Goal: Task Accomplishment & Management: Complete application form

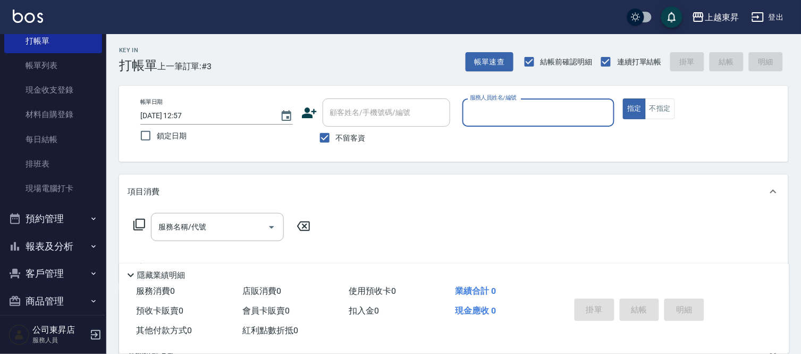
scroll to position [53, 0]
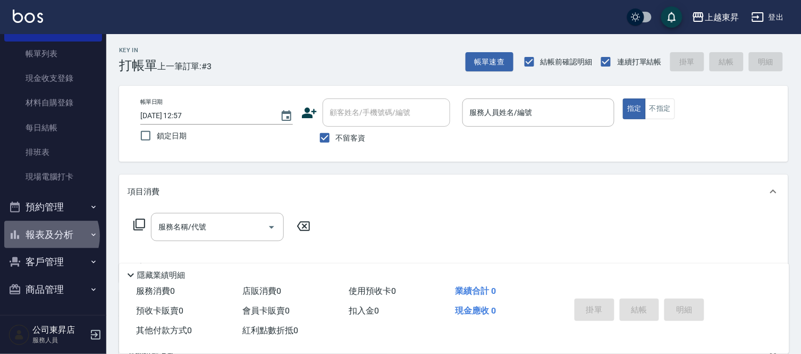
click at [48, 236] on button "報表及分析" at bounding box center [53, 235] width 98 height 28
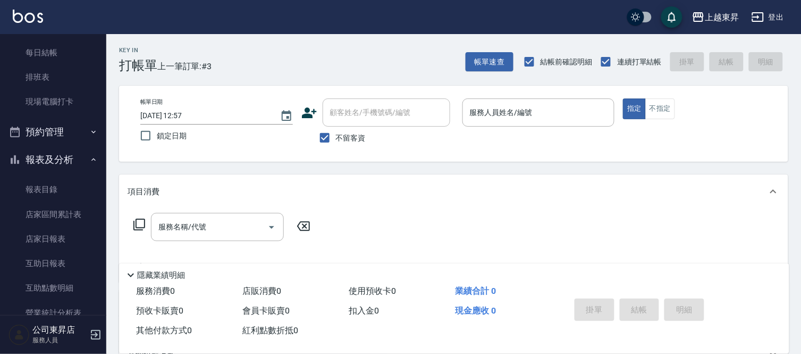
scroll to position [230, 0]
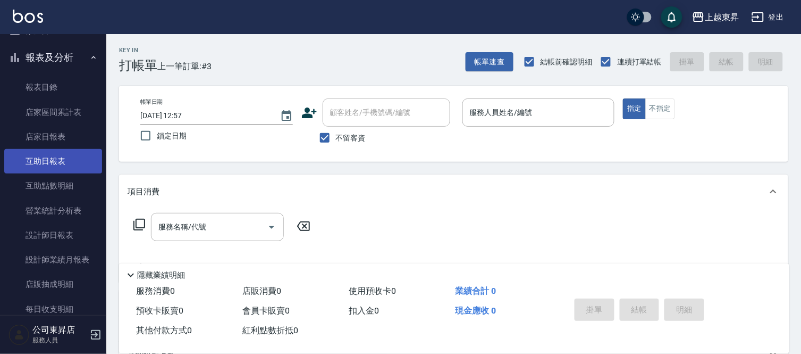
click at [48, 167] on link "互助日報表" at bounding box center [53, 161] width 98 height 24
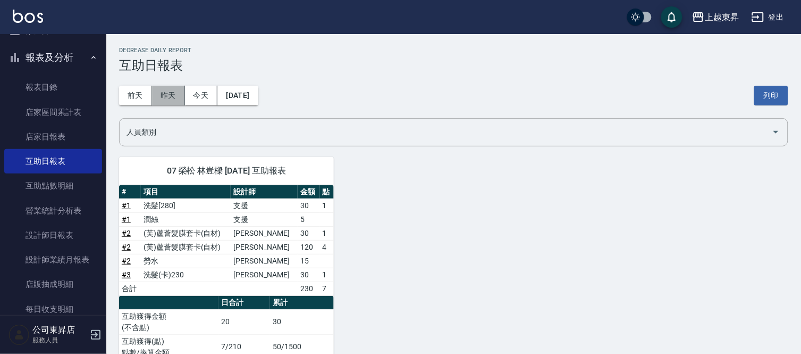
click at [165, 97] on button "昨天" at bounding box center [168, 96] width 33 height 20
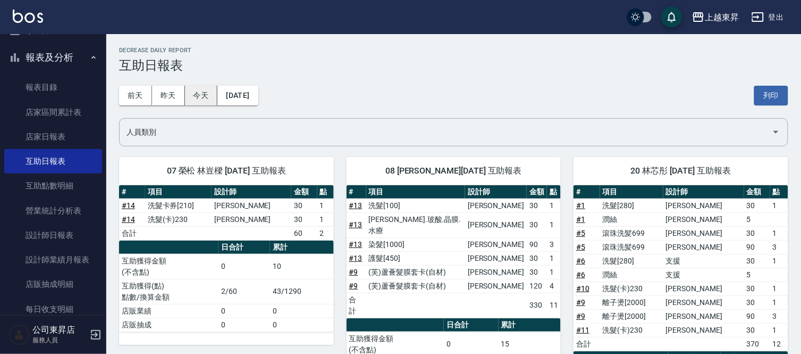
click at [193, 95] on button "今天" at bounding box center [201, 96] width 33 height 20
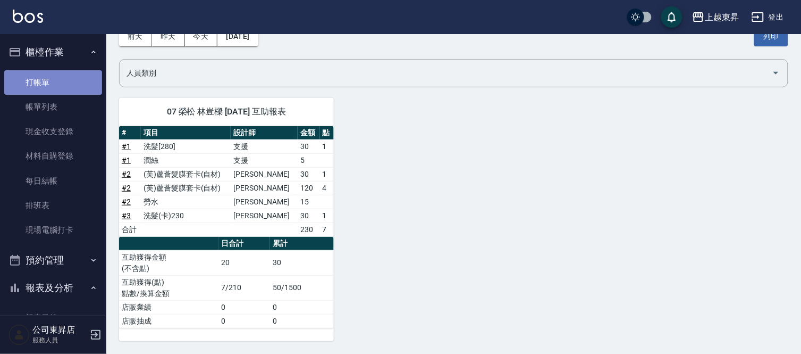
click at [61, 77] on link "打帳單" at bounding box center [53, 82] width 98 height 24
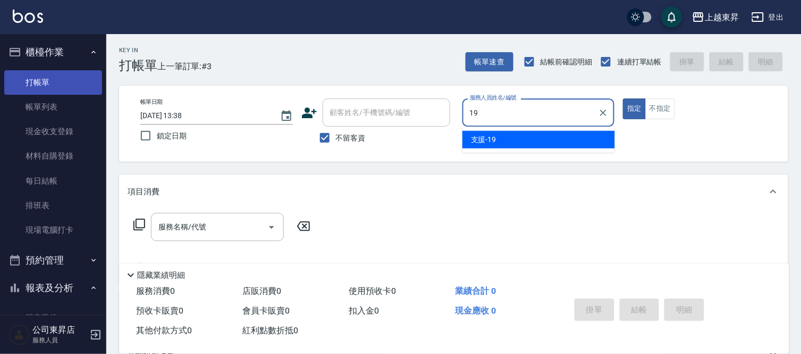
type input "支援-19"
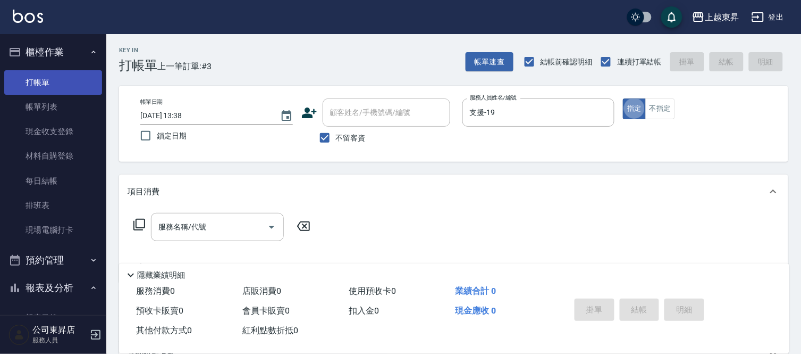
type button "true"
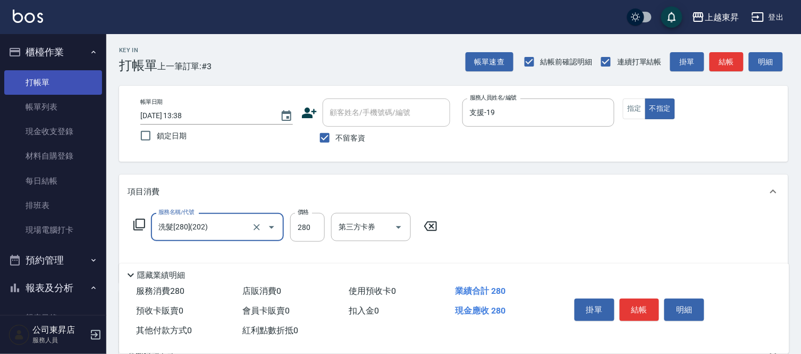
type input "洗髮[280](202)"
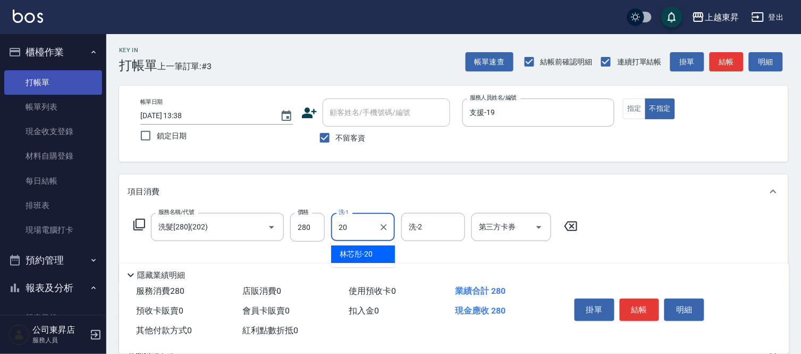
type input "林芯彤-20"
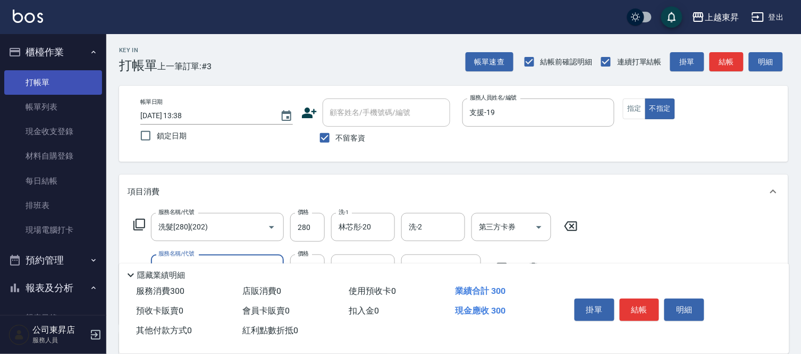
type input "潤絲(801)"
type input "30"
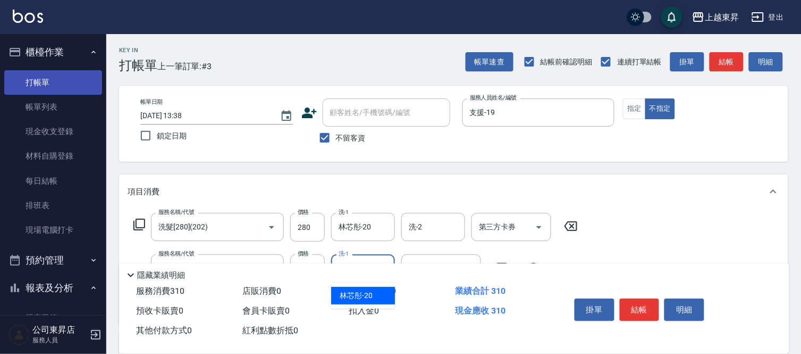
type input "林芯彤-20"
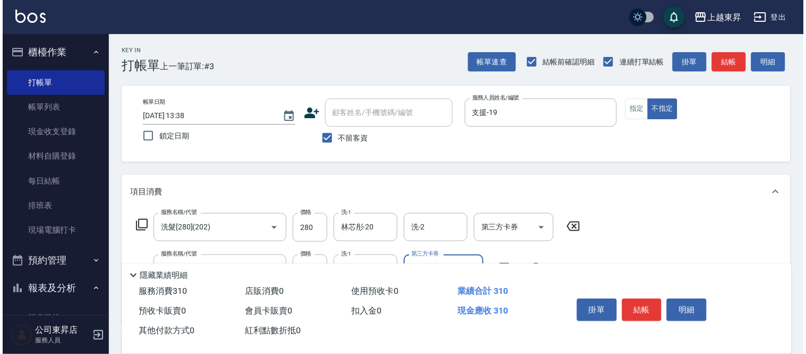
scroll to position [177, 0]
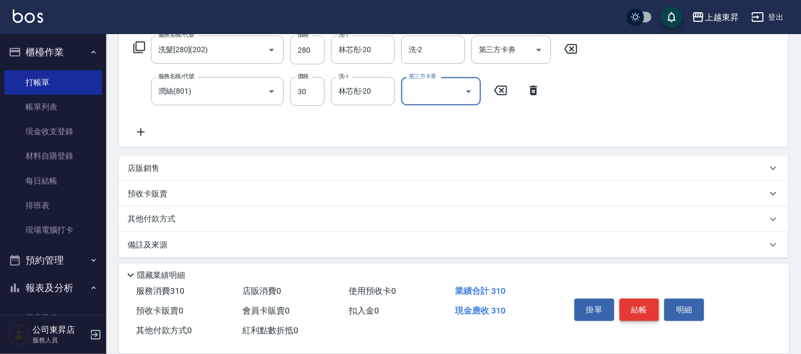
drag, startPoint x: 633, startPoint y: 301, endPoint x: 619, endPoint y: 301, distance: 14.4
click at [633, 301] on button "結帳" at bounding box center [640, 309] width 40 height 22
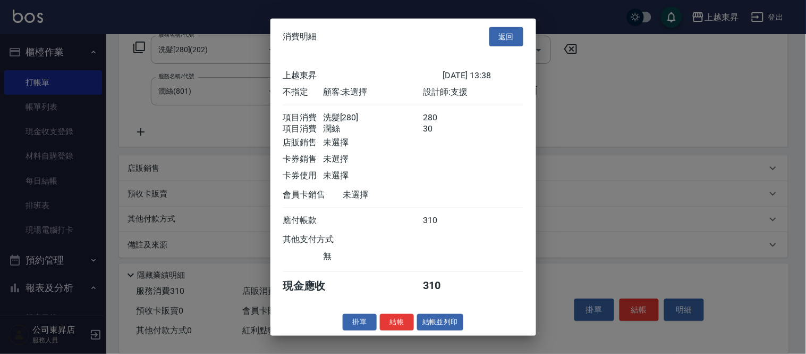
click at [453, 325] on button "結帳並列印" at bounding box center [440, 322] width 46 height 16
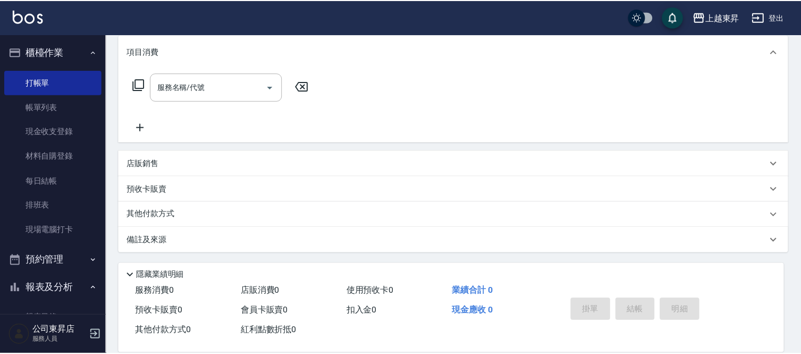
scroll to position [0, 0]
